Goal: Task Accomplishment & Management: Use online tool/utility

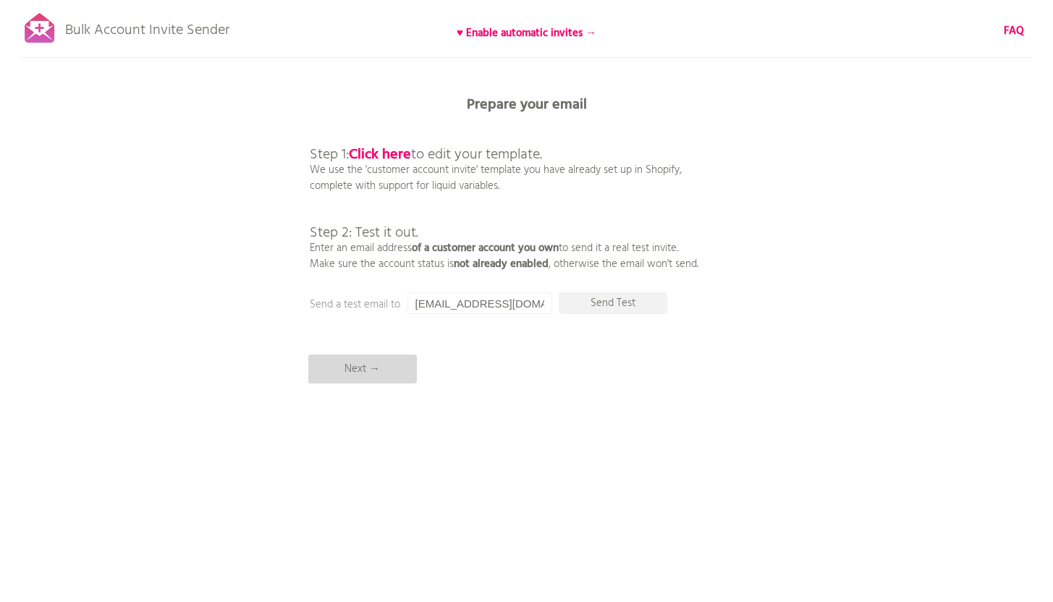
click at [402, 376] on p "Next →" at bounding box center [362, 369] width 109 height 29
